Goal: Use online tool/utility: Utilize a website feature to perform a specific function

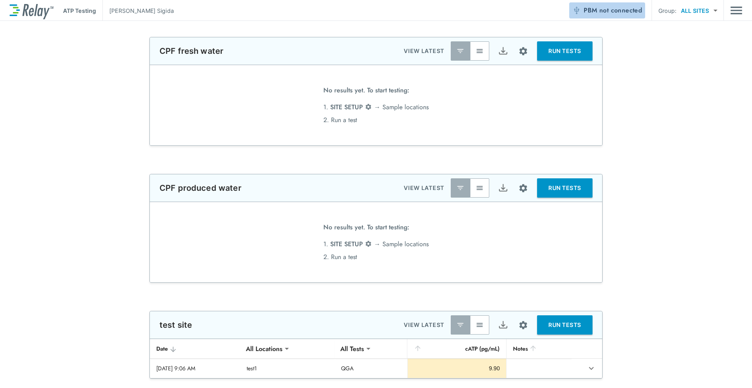
click at [618, 12] on span "not connected" at bounding box center [621, 10] width 43 height 9
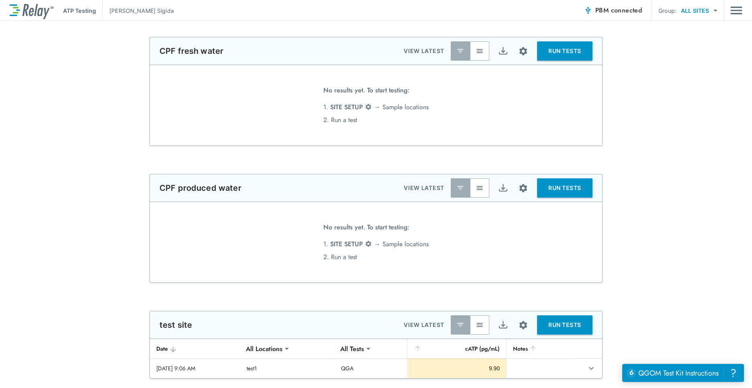
click at [556, 319] on button "RUN TESTS" at bounding box center [564, 324] width 55 height 19
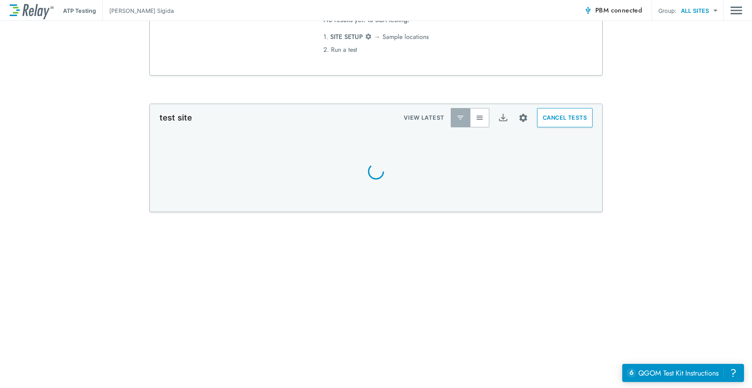
scroll to position [218, 0]
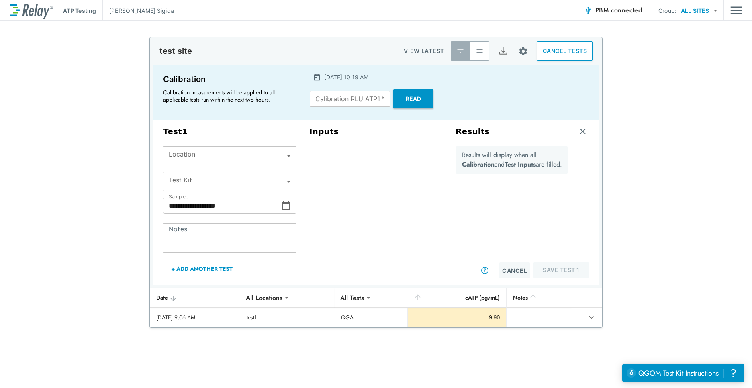
click at [425, 103] on button "Read" at bounding box center [413, 98] width 40 height 19
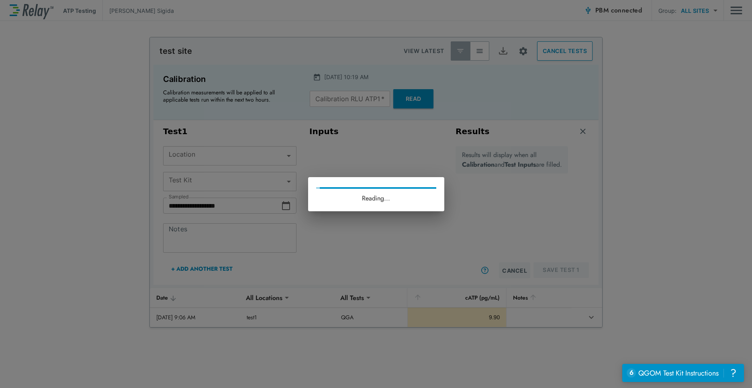
type input "*"
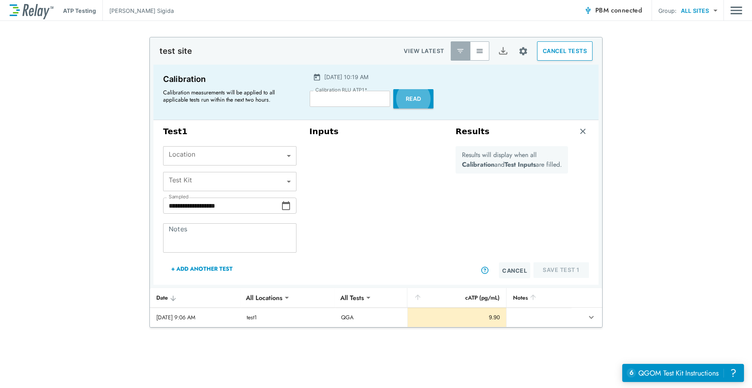
click at [623, 12] on span "connected" at bounding box center [626, 10] width 31 height 9
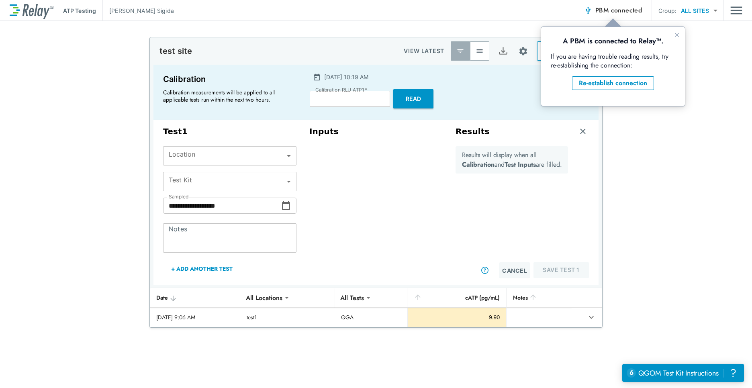
scroll to position [0, 0]
click at [677, 32] on icon "Close guide" at bounding box center [677, 35] width 6 height 6
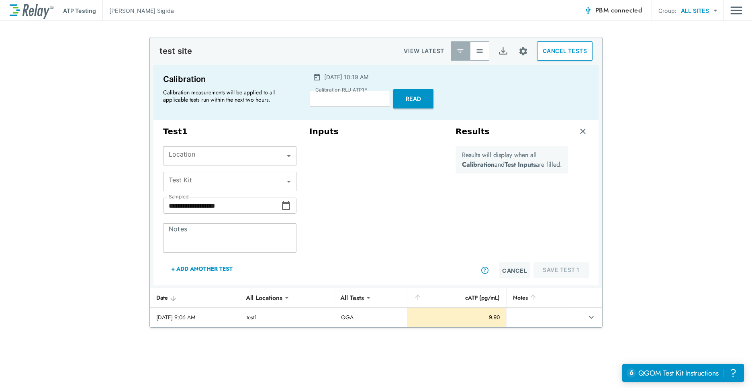
click at [666, 220] on div "**********" at bounding box center [376, 182] width 752 height 291
